Goal: Task Accomplishment & Management: Complete application form

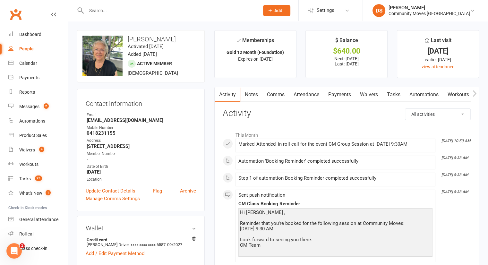
click at [177, 13] on input "text" at bounding box center [169, 10] width 170 height 9
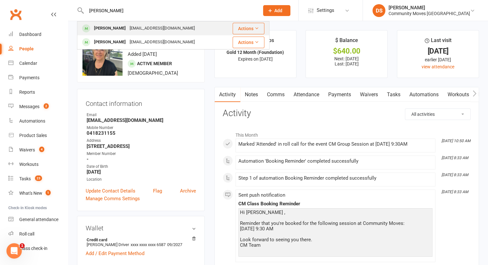
type input "[PERSON_NAME]"
click at [164, 26] on div "[EMAIL_ADDRESS][DOMAIN_NAME]" at bounding box center [162, 28] width 69 height 9
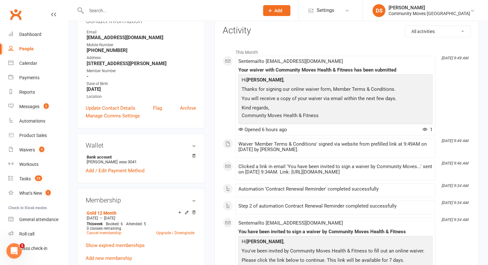
scroll to position [149, 0]
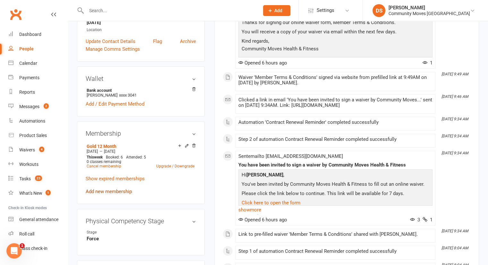
click at [117, 192] on link "Add new membership" at bounding box center [109, 192] width 46 height 6
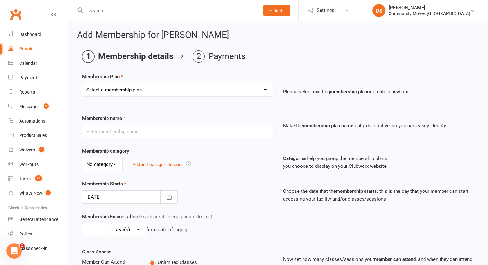
click at [136, 96] on select "Select a membership plan Create new Membership Plan Silver 12 Month (Foundation…" at bounding box center [177, 89] width 191 height 13
select select "2"
click at [82, 83] on select "Select a membership plan Create new Membership Plan Silver 12 Month (Foundation…" at bounding box center [177, 89] width 191 height 13
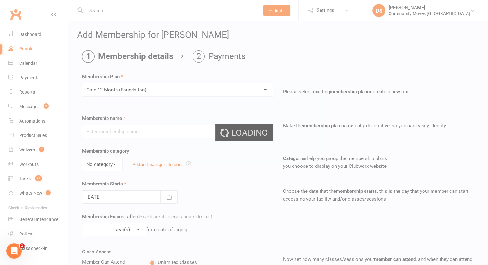
type input "Gold 12 Month (Foundation)"
select select "0"
type input "1"
type input "6"
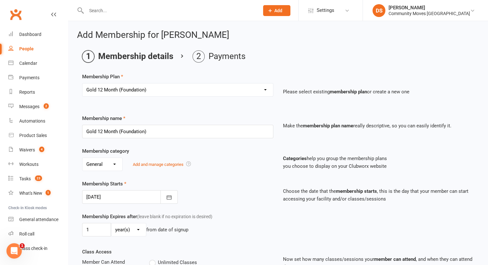
click at [113, 196] on div at bounding box center [130, 196] width 96 height 13
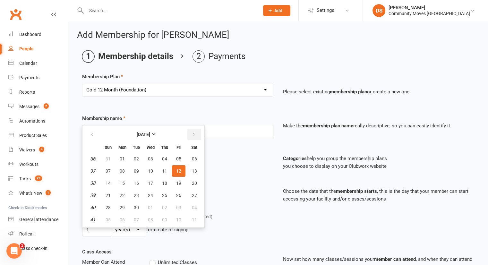
click at [192, 135] on icon "button" at bounding box center [194, 134] width 4 height 5
click at [121, 181] on span "13" at bounding box center [122, 183] width 5 height 5
type input "[DATE]"
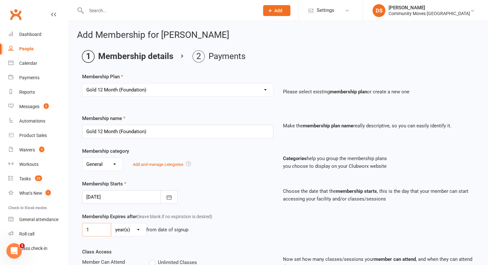
drag, startPoint x: 100, startPoint y: 228, endPoint x: 86, endPoint y: 228, distance: 14.1
click at [86, 228] on input "1" at bounding box center [96, 229] width 29 height 13
type input "52"
select select "1"
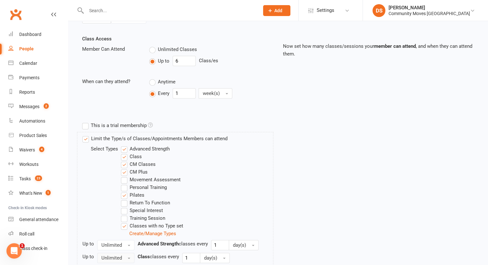
scroll to position [318, 0]
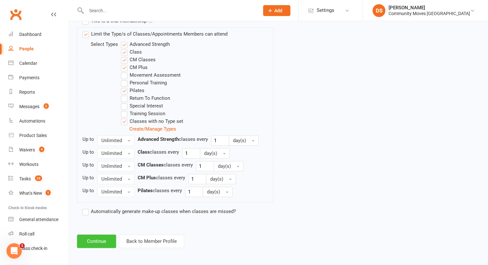
click at [96, 240] on button "Continue" at bounding box center [96, 240] width 39 height 13
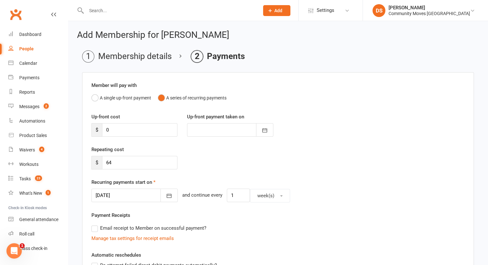
scroll to position [149, 0]
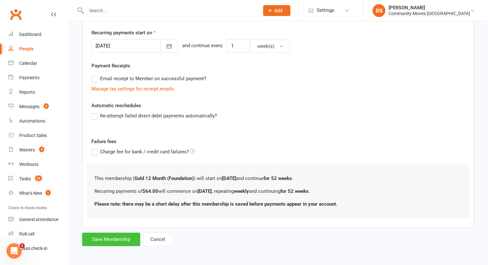
click at [108, 240] on button "Save Membership" at bounding box center [111, 239] width 58 height 13
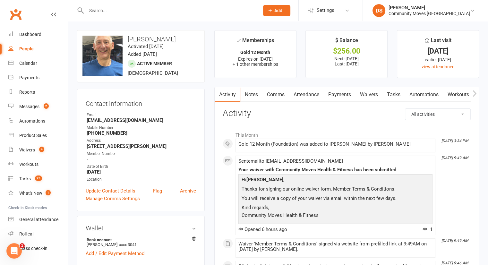
click at [145, 12] on input "text" at bounding box center [169, 10] width 170 height 9
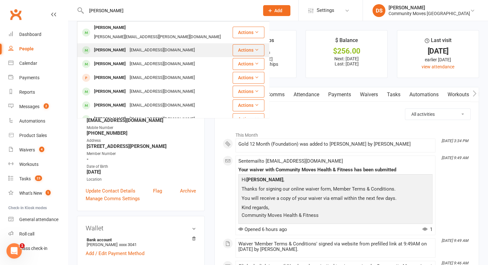
type input "[PERSON_NAME]"
click at [132, 46] on div "[EMAIL_ADDRESS][DOMAIN_NAME]" at bounding box center [162, 50] width 69 height 9
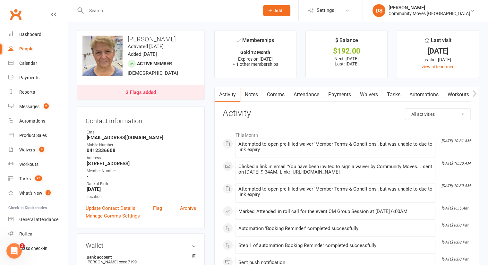
scroll to position [149, 0]
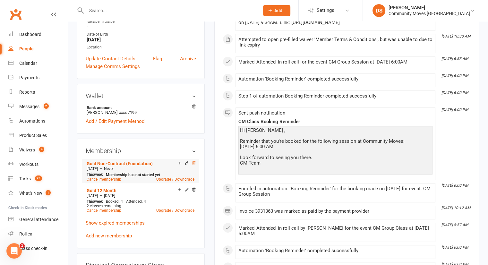
click at [193, 163] on icon at bounding box center [193, 163] width 3 height 4
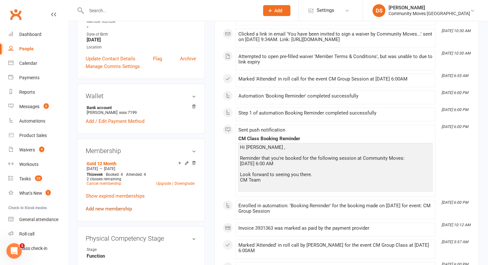
click at [100, 209] on link "Add new membership" at bounding box center [109, 209] width 46 height 6
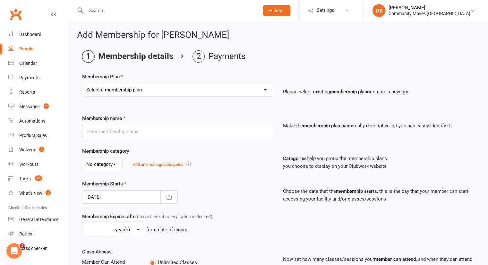
click at [127, 89] on select "Select a membership plan Create new Membership Plan Silver 12 Month (Foundation…" at bounding box center [177, 89] width 191 height 13
select select "2"
click at [82, 83] on select "Select a membership plan Create new Membership Plan Silver 12 Month (Foundation…" at bounding box center [177, 89] width 191 height 13
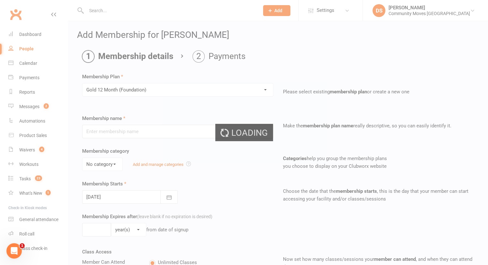
type input "Gold 12 Month (Foundation)"
select select "0"
type input "1"
type input "6"
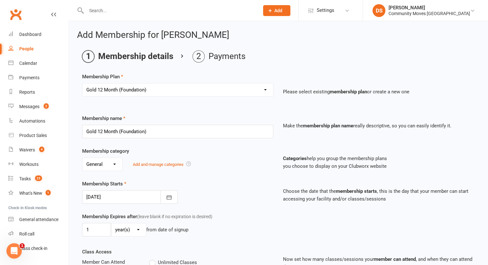
click at [114, 195] on div at bounding box center [130, 196] width 96 height 13
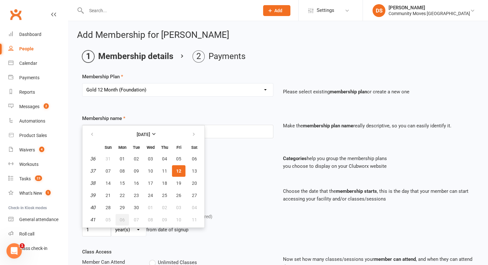
click at [122, 219] on span "06" at bounding box center [122, 219] width 5 height 5
type input "[DATE]"
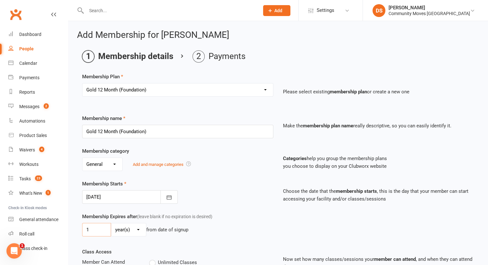
drag, startPoint x: 102, startPoint y: 230, endPoint x: 77, endPoint y: 230, distance: 25.0
click at [77, 230] on div "Membership Expires after (leave blank if no expiration is desired) 1 day(s) wee…" at bounding box center [177, 226] width 201 height 26
type input "52"
select select "1"
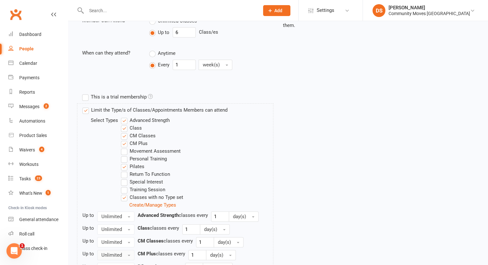
scroll to position [318, 0]
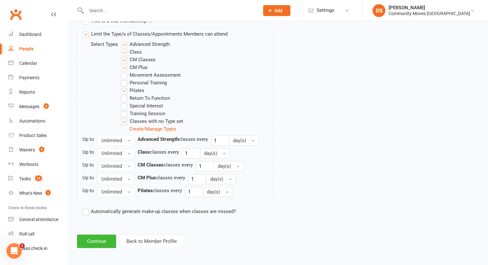
click at [93, 240] on button "Continue" at bounding box center [96, 240] width 39 height 13
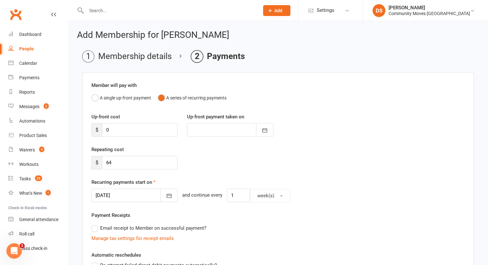
scroll to position [149, 0]
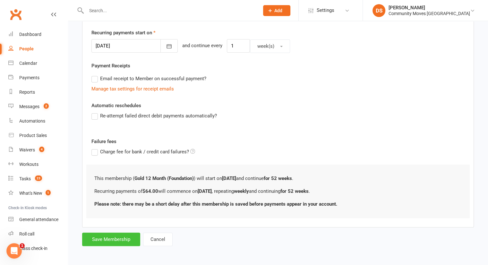
click at [103, 233] on button "Save Membership" at bounding box center [111, 239] width 58 height 13
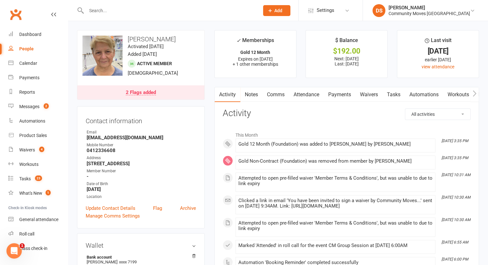
click at [159, 8] on input "text" at bounding box center [169, 10] width 170 height 9
click at [159, 8] on input "n" at bounding box center [169, 10] width 170 height 9
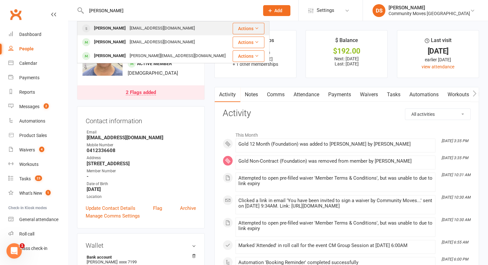
type input "[PERSON_NAME]"
click at [128, 30] on div "[EMAIL_ADDRESS][DOMAIN_NAME]" at bounding box center [162, 28] width 69 height 9
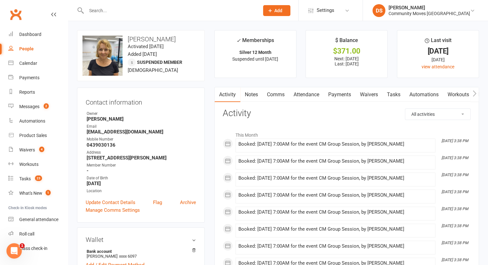
click at [314, 95] on link "Attendance" at bounding box center [306, 94] width 35 height 15
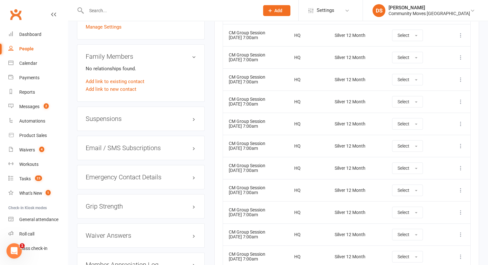
scroll to position [599, 0]
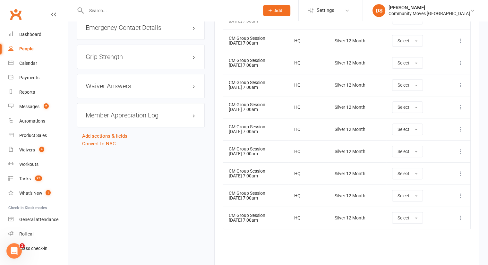
click at [127, 8] on input "text" at bounding box center [169, 10] width 170 height 9
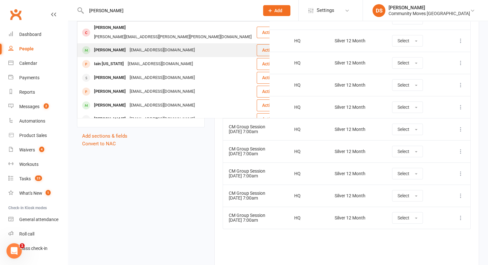
type input "[PERSON_NAME]"
click at [128, 46] on div "[EMAIL_ADDRESS][DOMAIN_NAME]" at bounding box center [162, 50] width 69 height 9
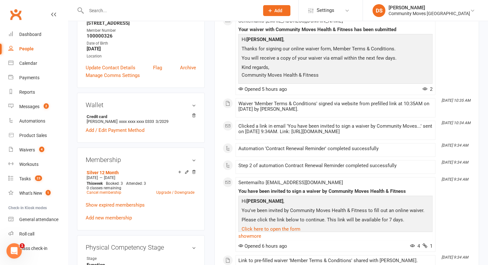
scroll to position [150, 0]
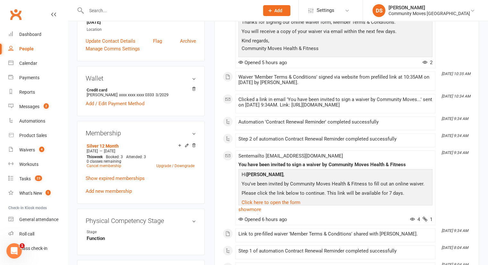
click at [115, 190] on link "Add new membership" at bounding box center [109, 191] width 46 height 6
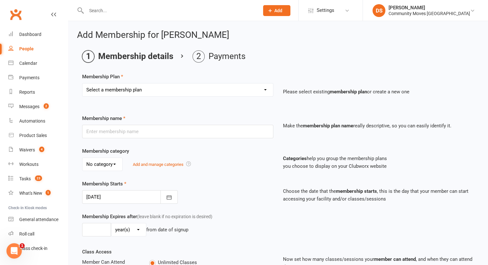
click at [136, 90] on select "Select a membership plan Create new Membership Plan Silver 12 Month (Foundation…" at bounding box center [177, 89] width 191 height 13
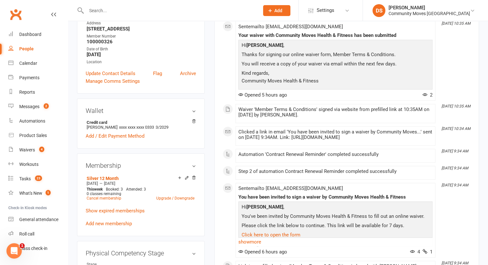
scroll to position [149, 0]
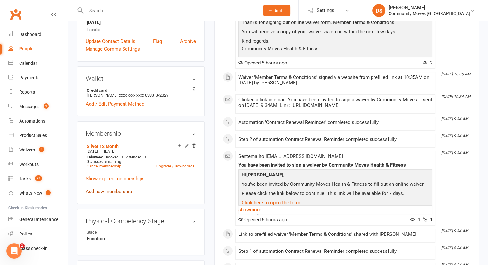
click at [108, 191] on link "Add new membership" at bounding box center [109, 192] width 46 height 6
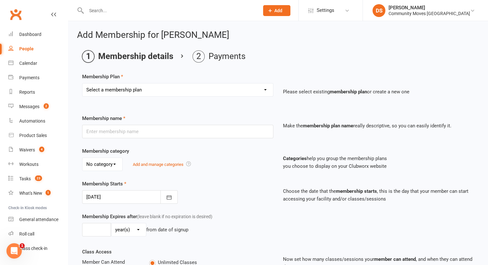
click at [118, 91] on select "Select a membership plan Create new Membership Plan Silver 12 Month (Foundation…" at bounding box center [177, 89] width 191 height 13
select select "1"
click at [82, 83] on select "Select a membership plan Create new Membership Plan Silver 12 Month (Foundation…" at bounding box center [177, 89] width 191 height 13
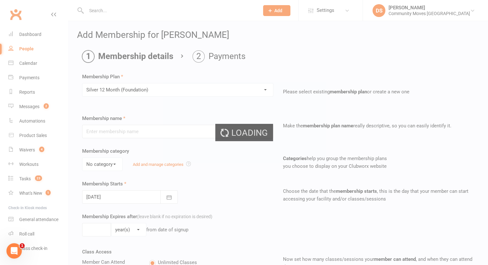
type input "Silver 12 Month (Foundation)"
select select "0"
type input "1"
type input "3"
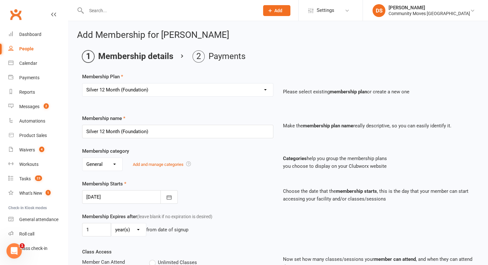
click at [115, 194] on div at bounding box center [130, 196] width 96 height 13
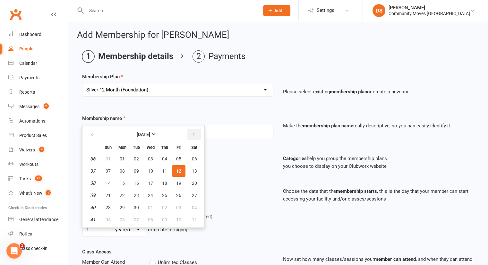
click at [194, 136] on icon "button" at bounding box center [194, 134] width 4 height 5
click at [121, 183] on span "13" at bounding box center [122, 183] width 5 height 5
type input "[DATE]"
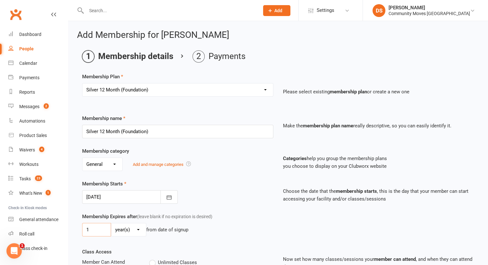
drag, startPoint x: 104, startPoint y: 227, endPoint x: 91, endPoint y: 228, distance: 12.8
click at [91, 228] on input "1" at bounding box center [96, 229] width 29 height 13
type input "1"
type input "52"
select select "1"
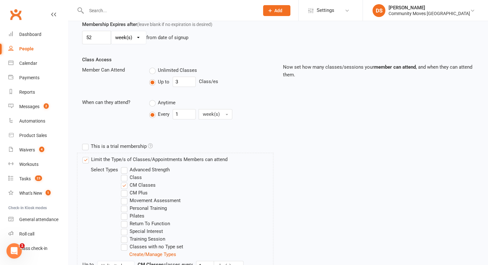
scroll to position [266, 0]
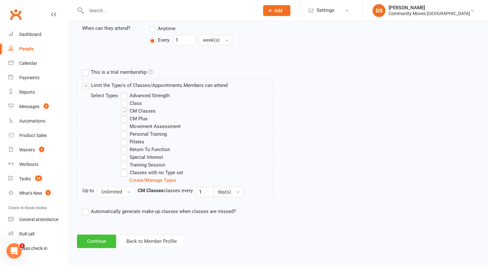
click at [95, 238] on button "Continue" at bounding box center [96, 240] width 39 height 13
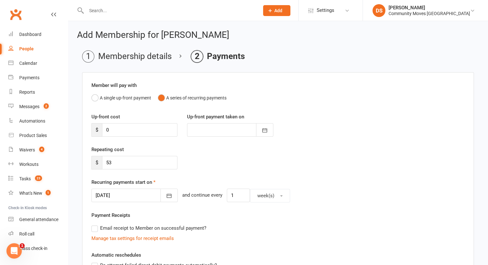
scroll to position [149, 0]
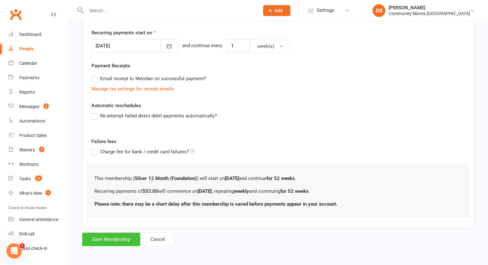
click at [105, 240] on button "Save Membership" at bounding box center [111, 239] width 58 height 13
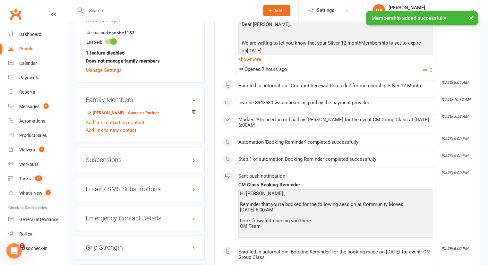
scroll to position [449, 0]
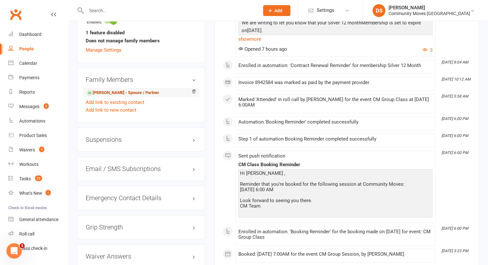
click at [104, 89] on link "[PERSON_NAME] - Spouse / Partner" at bounding box center [123, 92] width 72 height 7
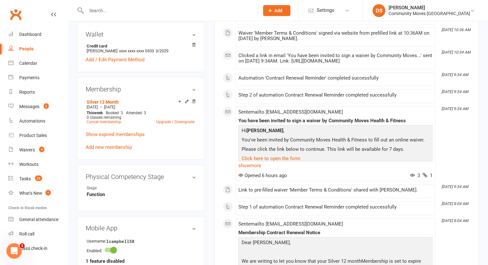
scroll to position [149, 0]
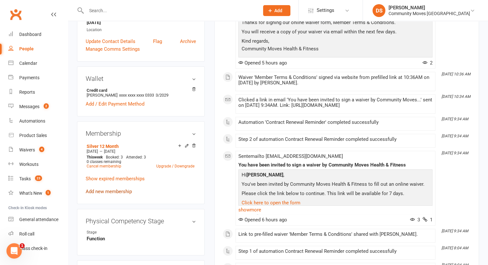
click at [105, 191] on link "Add new membership" at bounding box center [109, 192] width 46 height 6
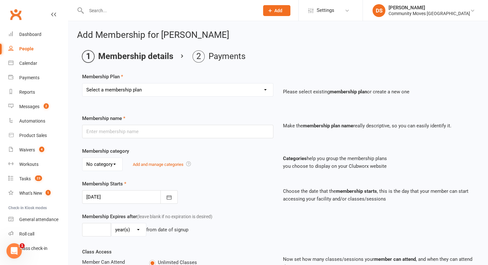
click at [122, 90] on select "Select a membership plan Create new Membership Plan Silver 12 Month (Foundation…" at bounding box center [177, 89] width 191 height 13
select select "1"
click at [82, 83] on select "Select a membership plan Create new Membership Plan Silver 12 Month (Foundation…" at bounding box center [177, 89] width 191 height 13
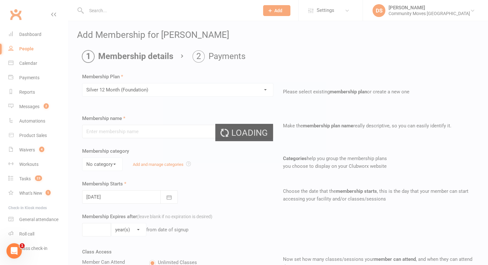
type input "Silver 12 Month (Foundation)"
select select "0"
type input "1"
type input "3"
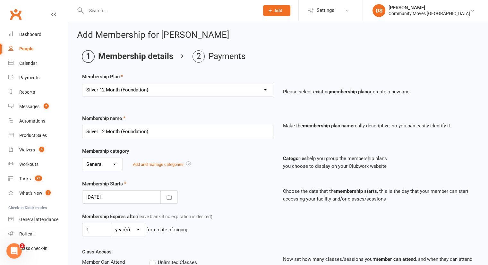
click at [106, 197] on div at bounding box center [130, 196] width 96 height 13
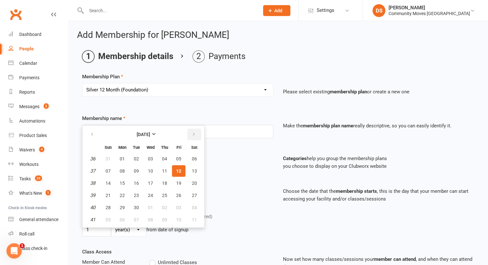
click at [190, 131] on button "button" at bounding box center [194, 135] width 14 height 12
click at [123, 178] on button "13" at bounding box center [121, 183] width 13 height 12
type input "[DATE]"
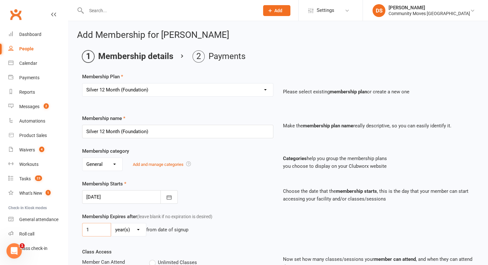
drag, startPoint x: 89, startPoint y: 230, endPoint x: 80, endPoint y: 230, distance: 9.0
click at [80, 230] on div "Membership Expires after (leave blank if no expiration is desired) 1 day(s) wee…" at bounding box center [177, 226] width 201 height 26
type input "52"
select select "1"
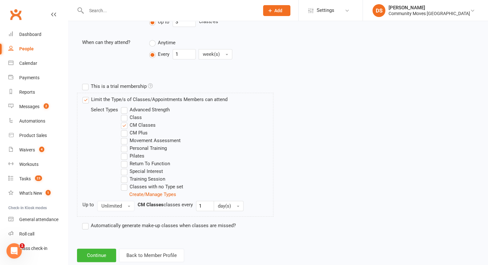
scroll to position [266, 0]
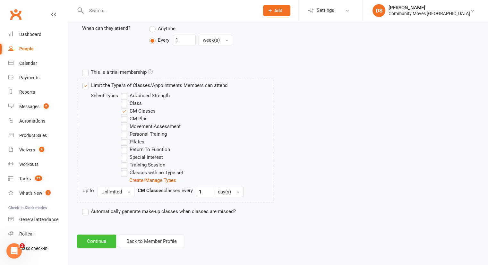
click at [100, 239] on button "Continue" at bounding box center [96, 240] width 39 height 13
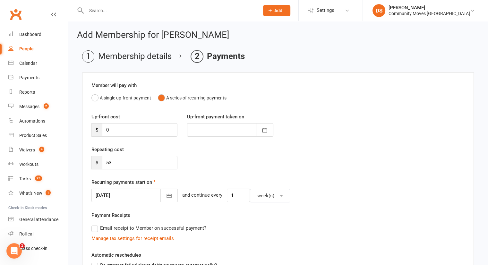
scroll to position [149, 0]
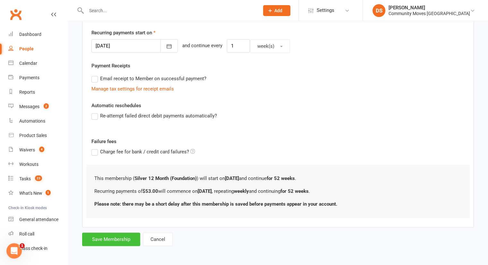
click at [114, 234] on button "Save Membership" at bounding box center [111, 239] width 58 height 13
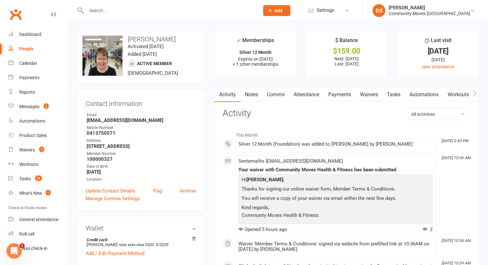
click at [303, 93] on link "Attendance" at bounding box center [306, 94] width 35 height 15
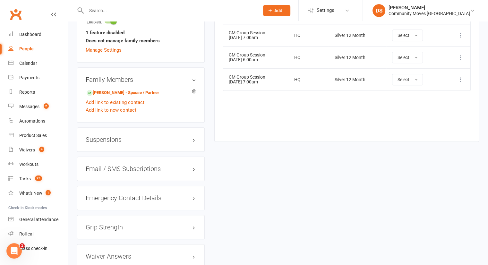
scroll to position [299, 0]
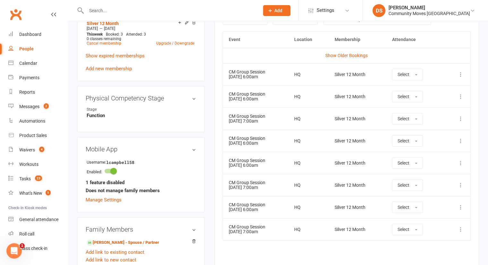
click at [141, 8] on input "text" at bounding box center [169, 10] width 170 height 9
type input "[PERSON_NAME]"
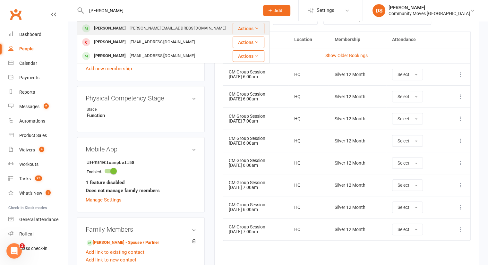
click at [119, 29] on div "[PERSON_NAME]" at bounding box center [110, 28] width 36 height 9
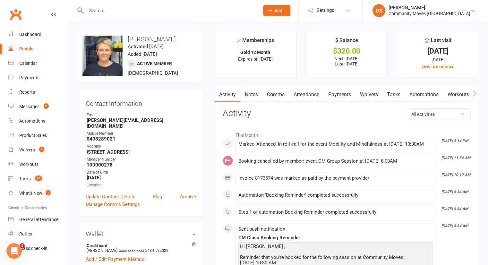
click at [307, 91] on link "Attendance" at bounding box center [306, 94] width 35 height 15
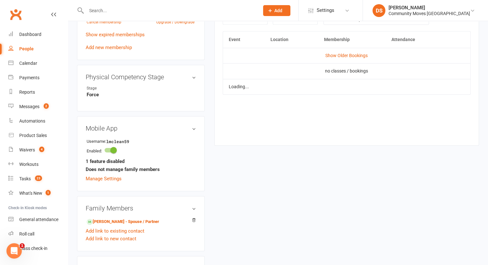
scroll to position [149, 0]
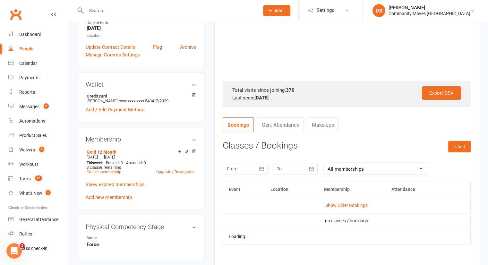
click at [335, 202] on td "Show Older Bookings" at bounding box center [346, 205] width 247 height 15
click at [256, 168] on button "button" at bounding box center [262, 169] width 12 height 12
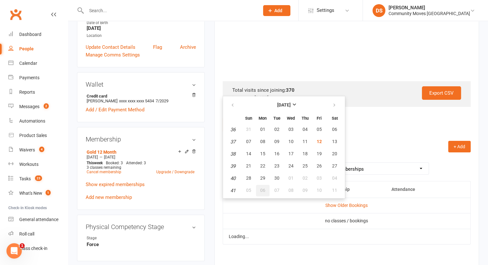
click at [260, 185] on button "06" at bounding box center [262, 191] width 13 height 12
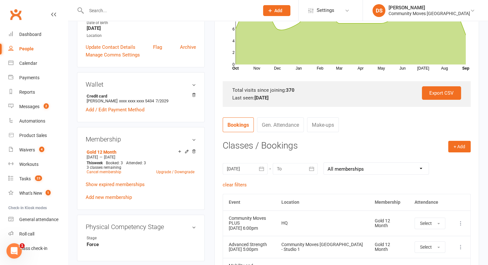
click at [261, 170] on icon "button" at bounding box center [261, 168] width 5 height 4
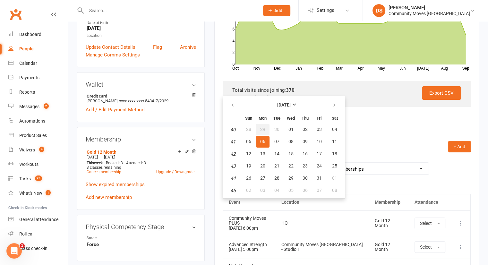
click at [260, 127] on span "29" at bounding box center [262, 129] width 5 height 5
type input "[DATE]"
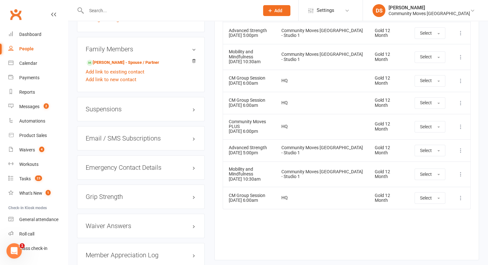
scroll to position [459, 0]
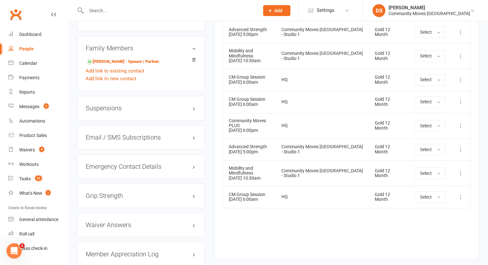
click at [291, 213] on div "Event Location Membership Attendance Show Older Bookings Community Moves PLUS […" at bounding box center [347, 66] width 248 height 365
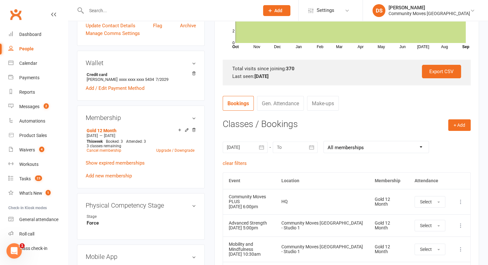
scroll to position [165, 0]
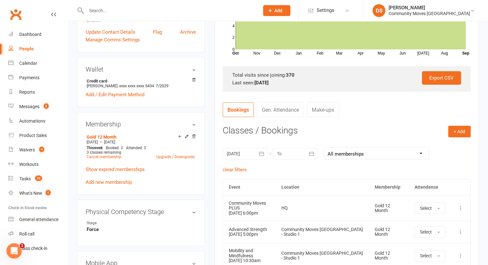
click at [310, 152] on icon "button" at bounding box center [311, 153] width 6 height 6
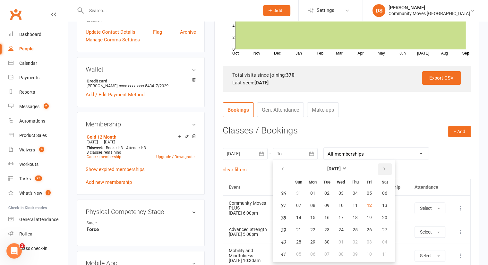
click at [387, 167] on button "button" at bounding box center [385, 169] width 14 height 12
click at [337, 234] on table "[DATE] Sun Mon Tue Wed Thu Fri Sat 40 28 29 30 01 02 03 04 41 05 06 07 08 09 10…" at bounding box center [333, 210] width 119 height 99
click at [379, 256] on button "08" at bounding box center [385, 255] width 16 height 12
type input "[DATE]"
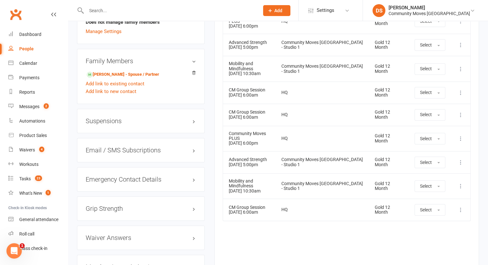
scroll to position [442, 0]
